Goal: Navigation & Orientation: Find specific page/section

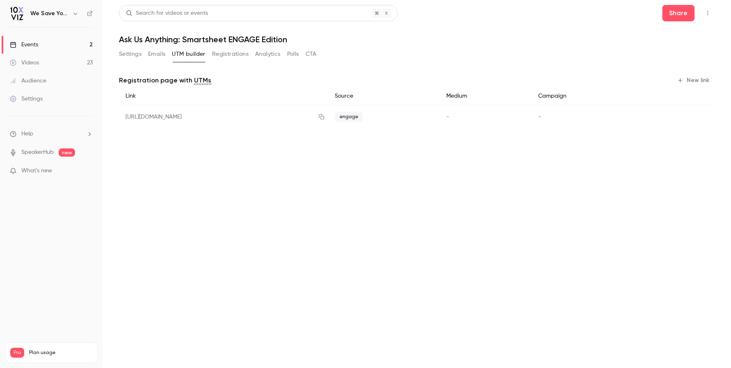
click at [39, 44] on link "Events 2" at bounding box center [51, 45] width 103 height 18
